Goal: Navigation & Orientation: Find specific page/section

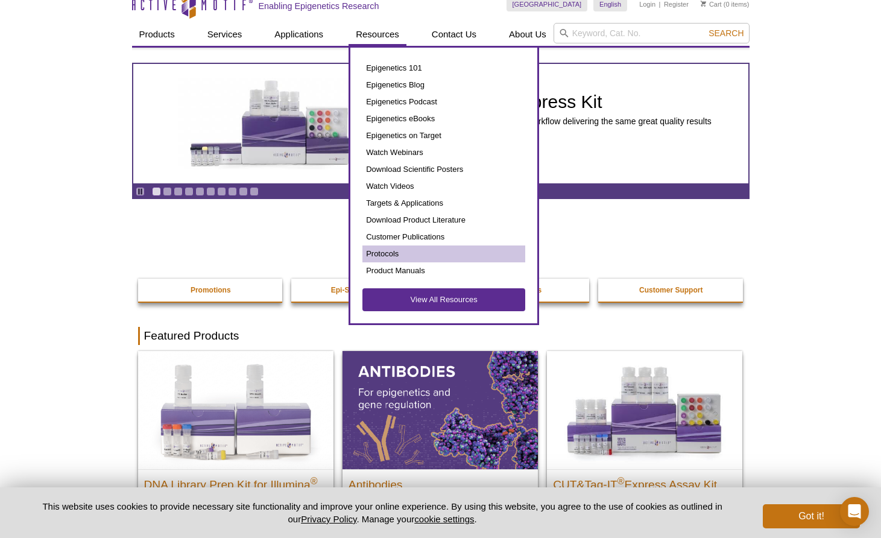
scroll to position [27, 0]
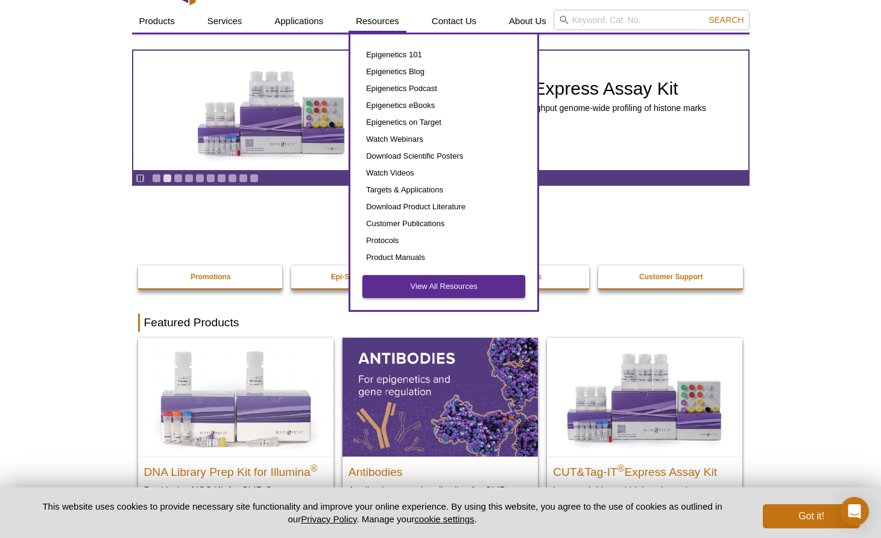
click at [429, 289] on link "View All Resources" at bounding box center [444, 286] width 163 height 23
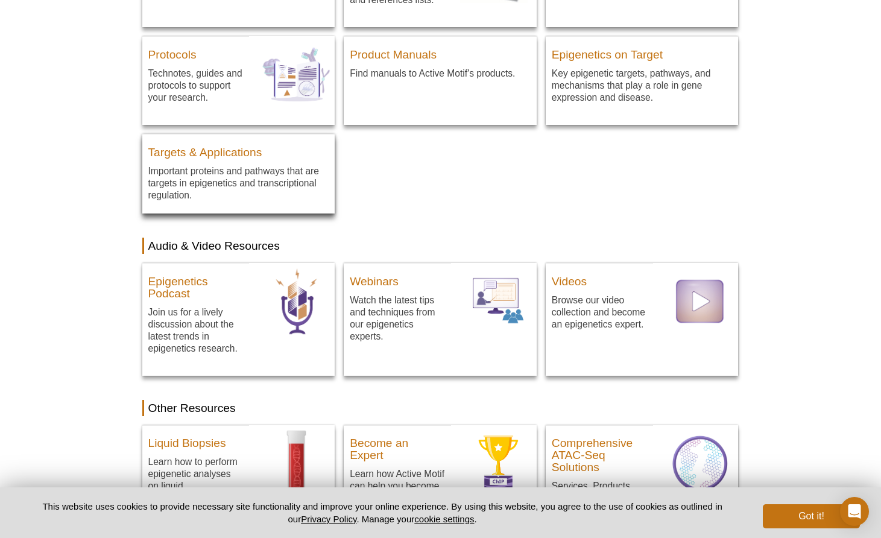
scroll to position [406, 0]
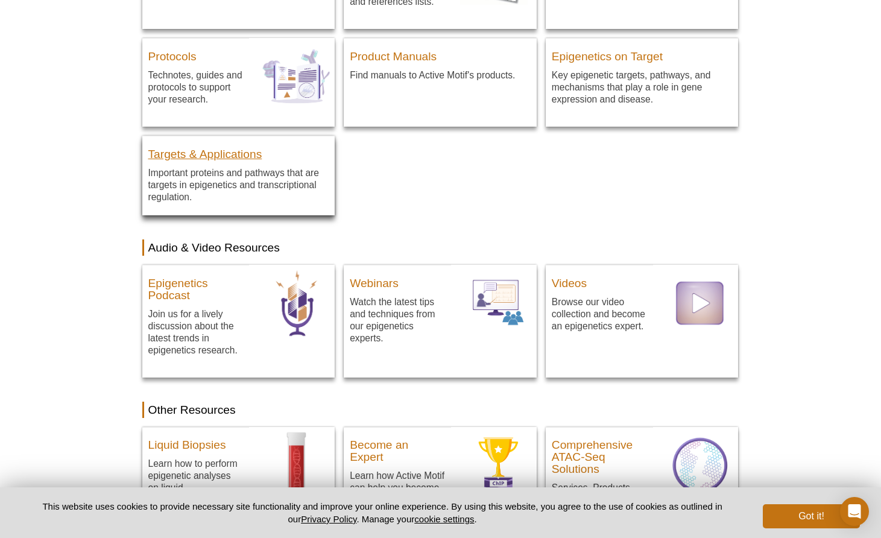
click at [235, 156] on h3 "Targets & Applications" at bounding box center [238, 151] width 181 height 18
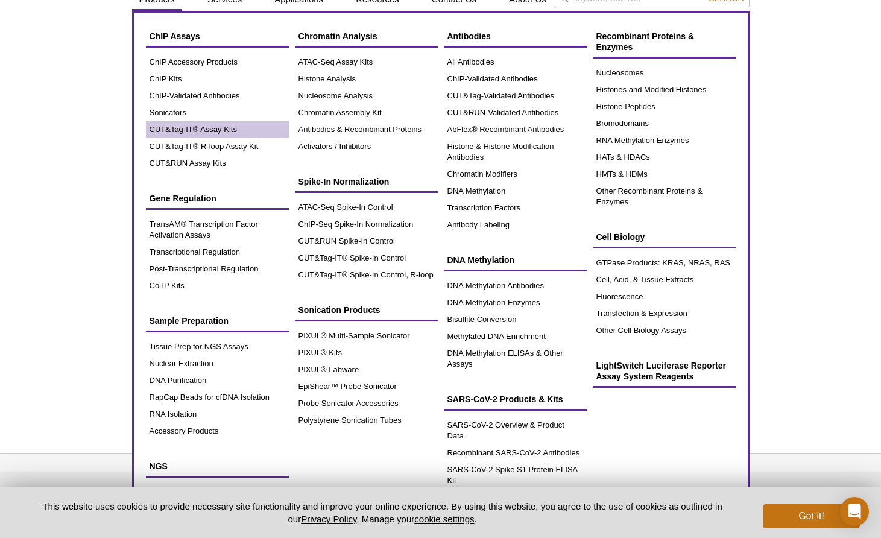
scroll to position [54, 0]
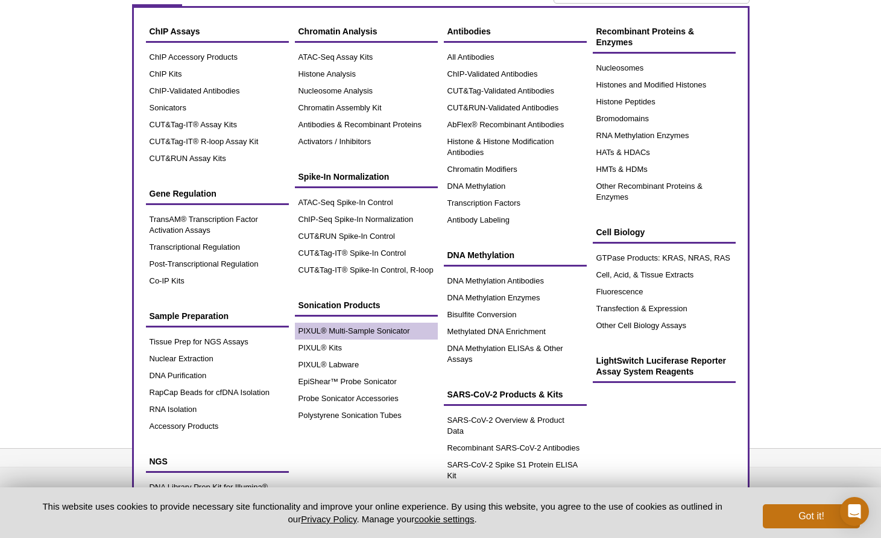
click at [363, 332] on link "PIXUL® Multi-Sample Sonicator" at bounding box center [366, 331] width 143 height 17
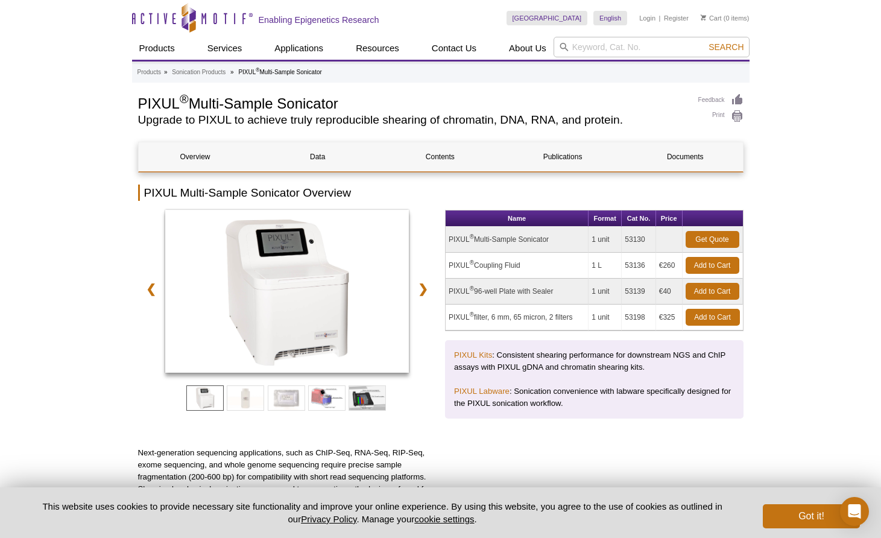
click at [199, 13] on icon "Active Motif Logo" at bounding box center [192, 18] width 121 height 30
